Goal: Information Seeking & Learning: Compare options

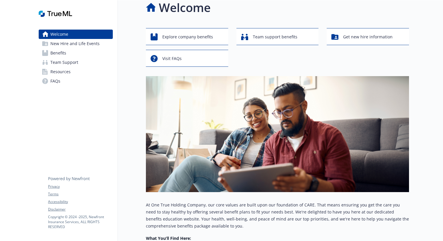
scroll to position [14, 0]
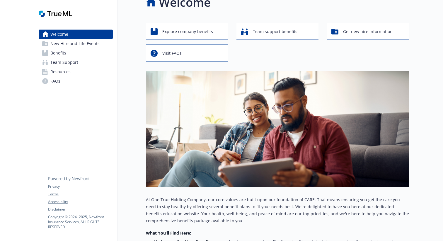
click at [181, 40] on div "Explore company benefits Team support benefits Get new hire information Visit F…" at bounding box center [277, 42] width 263 height 39
click at [187, 32] on span "Explore company benefits" at bounding box center [187, 31] width 51 height 11
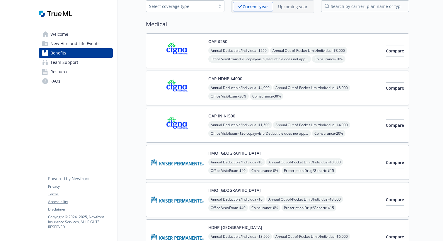
scroll to position [34, 0]
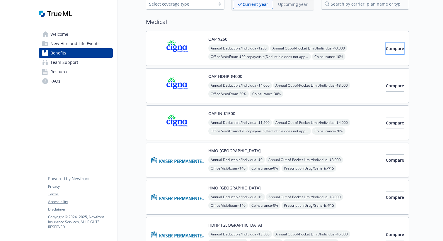
click at [386, 48] on span "Compare" at bounding box center [395, 49] width 18 height 6
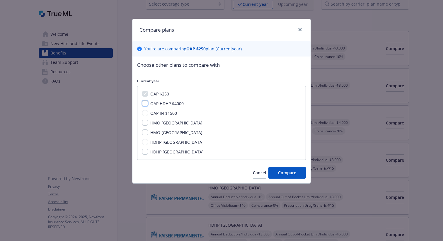
click at [145, 102] on input "OAP HDHP $4000" at bounding box center [145, 103] width 6 height 6
checkbox input "true"
click at [143, 114] on input "OAP IN $1500" at bounding box center [145, 113] width 6 height 6
checkbox input "true"
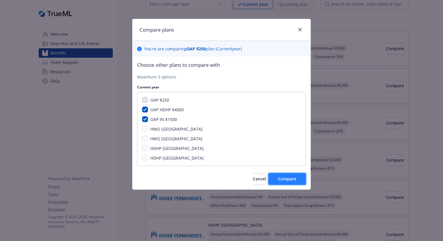
click at [280, 177] on span "Compare" at bounding box center [287, 179] width 18 height 6
